Goal: Transaction & Acquisition: Purchase product/service

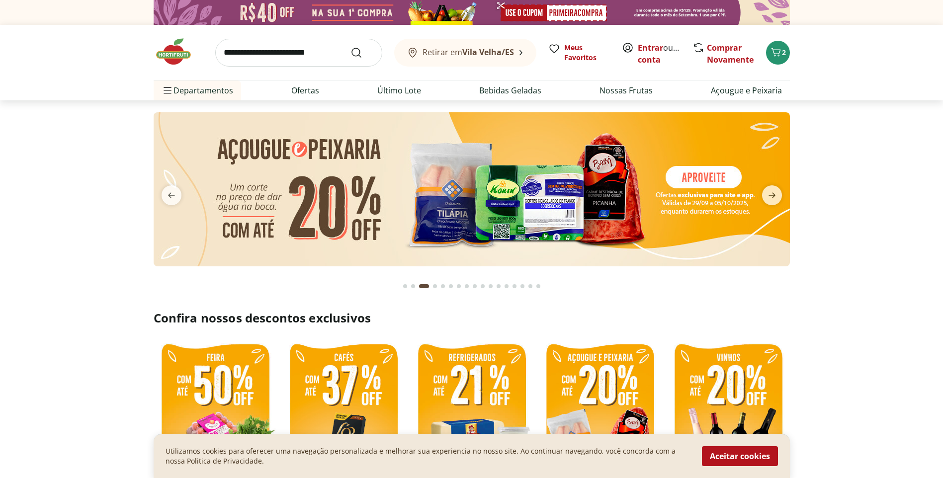
click at [318, 50] on input "search" at bounding box center [298, 53] width 167 height 28
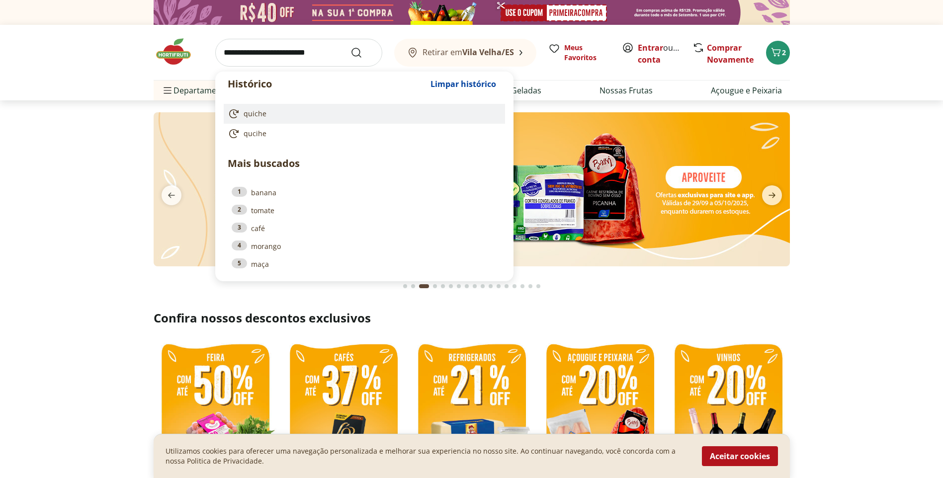
click at [252, 116] on span "quiche" at bounding box center [255, 114] width 23 height 10
type input "******"
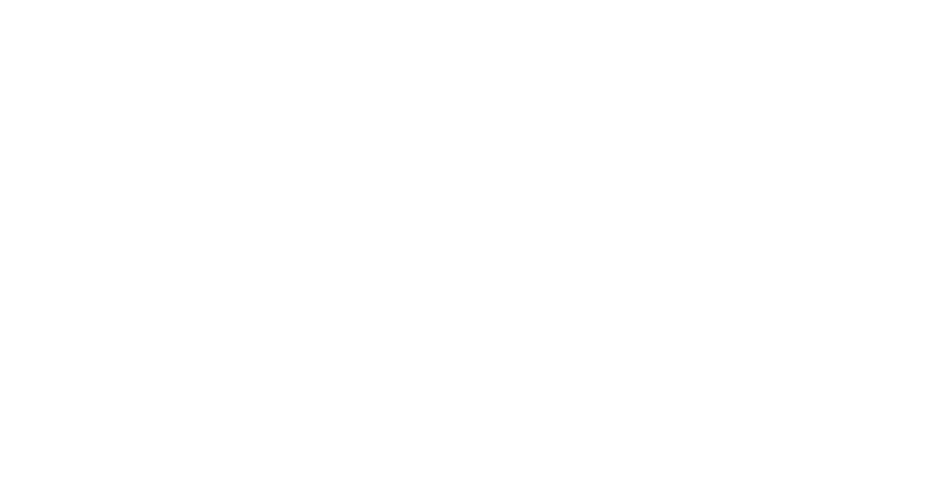
select select "**********"
